Goal: Check status

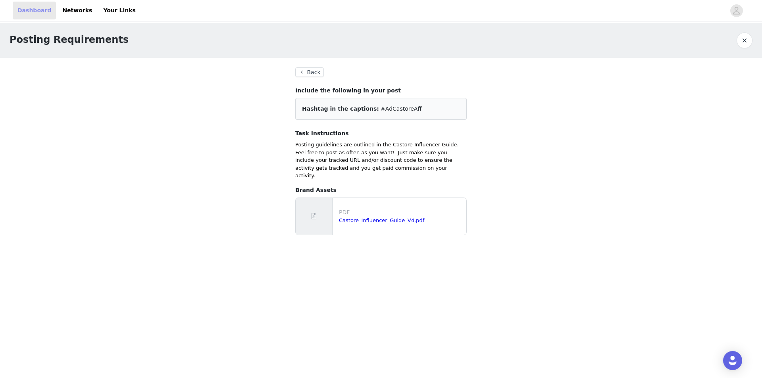
click at [44, 13] on link "Dashboard" at bounding box center [34, 11] width 43 height 18
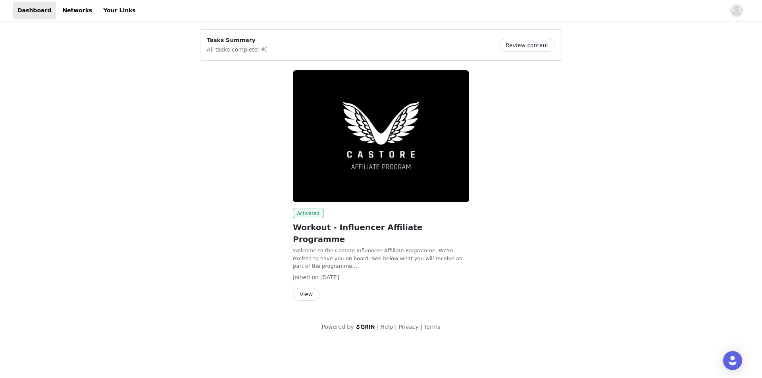
click at [308, 288] on button "View" at bounding box center [306, 294] width 27 height 13
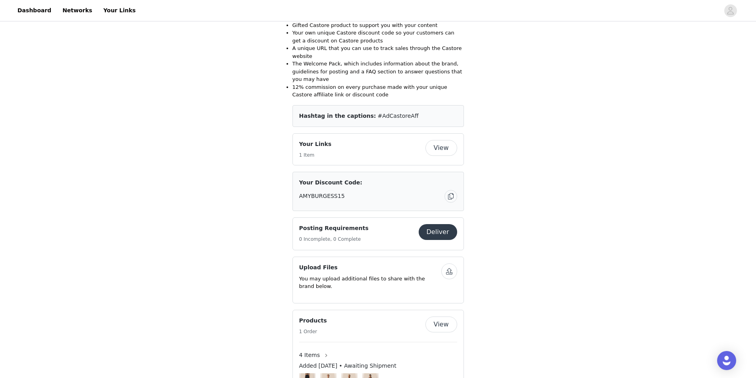
scroll to position [291, 0]
click at [451, 316] on button "View" at bounding box center [442, 324] width 32 height 16
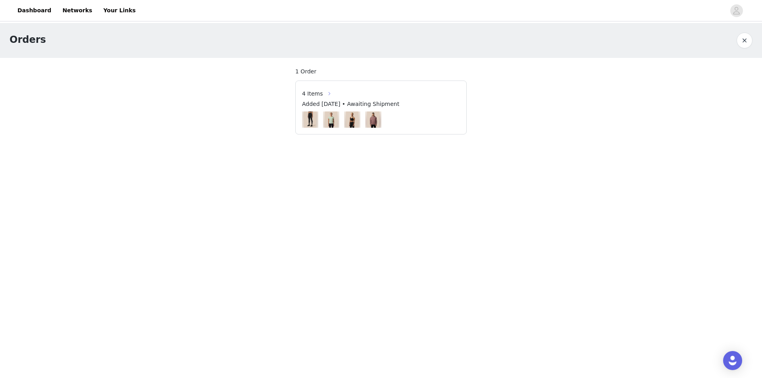
click at [329, 94] on button "button" at bounding box center [329, 93] width 13 height 13
